Goal: Transaction & Acquisition: Purchase product/service

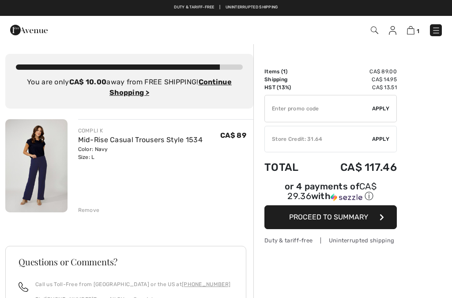
click at [87, 209] on div "Remove" at bounding box center [89, 210] width 22 height 8
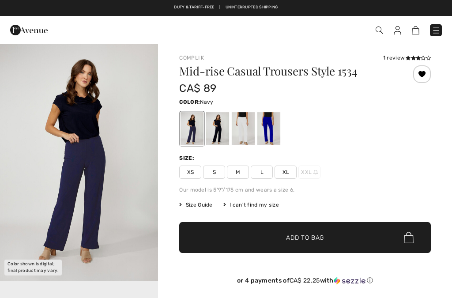
checkbox input "true"
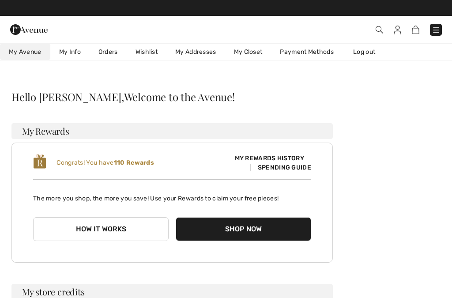
click at [144, 47] on link "Wishlist" at bounding box center [147, 52] width 40 height 16
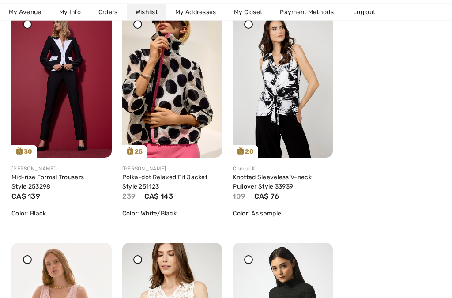
scroll to position [1111, 0]
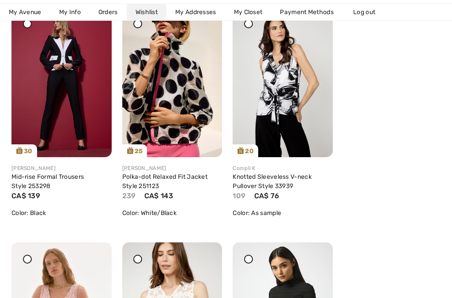
click at [41, 109] on img at bounding box center [61, 82] width 100 height 150
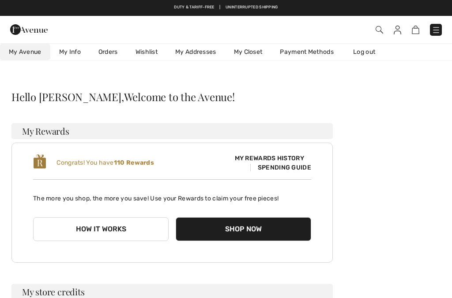
scroll to position [7, 0]
